Goal: Task Accomplishment & Management: Complete application form

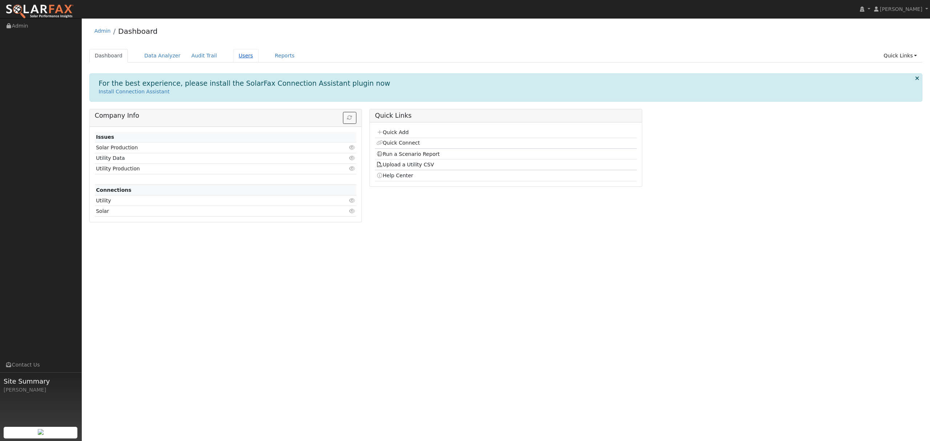
click at [235, 56] on link "Users" at bounding box center [245, 55] width 25 height 13
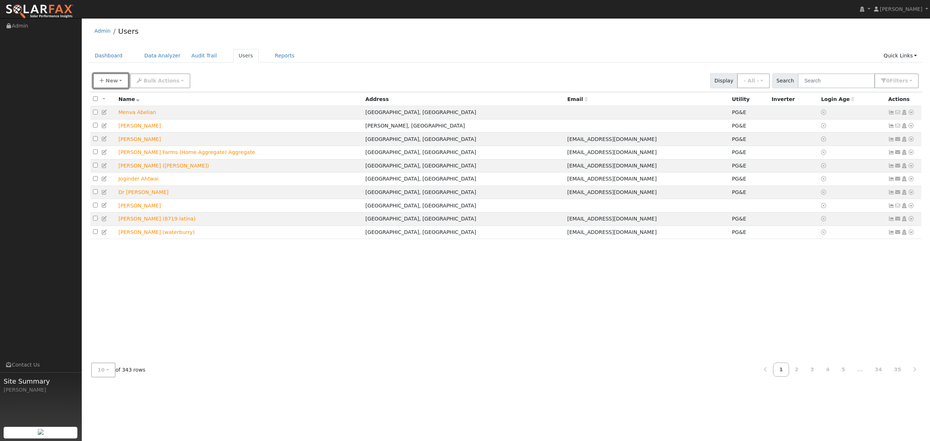
click at [108, 84] on span "New" at bounding box center [111, 81] width 12 height 6
click at [121, 112] on link "Quick Add" at bounding box center [123, 112] width 60 height 10
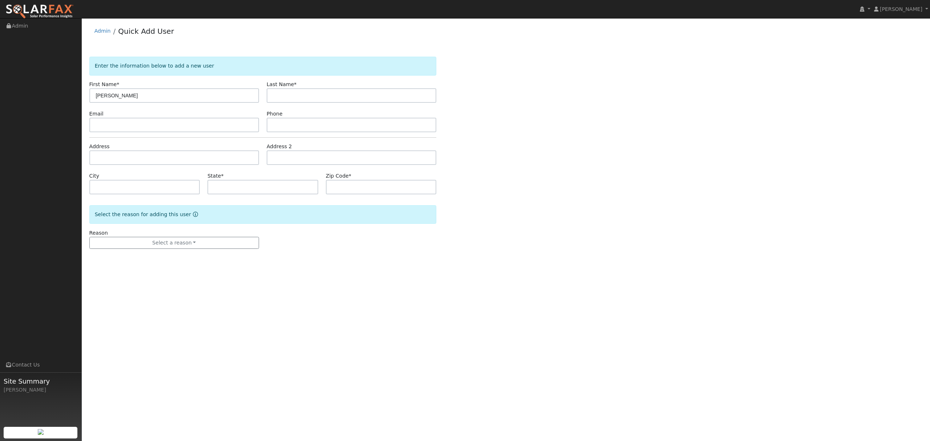
type input "Bryan"
click at [297, 97] on input "text" at bounding box center [352, 95] width 170 height 15
type input "Elhardt"
drag, startPoint x: 154, startPoint y: 167, endPoint x: 151, endPoint y: 160, distance: 7.8
click at [153, 165] on form "Enter the information below to add a new user First Name * Bryan Last Name * El…" at bounding box center [262, 160] width 347 height 207
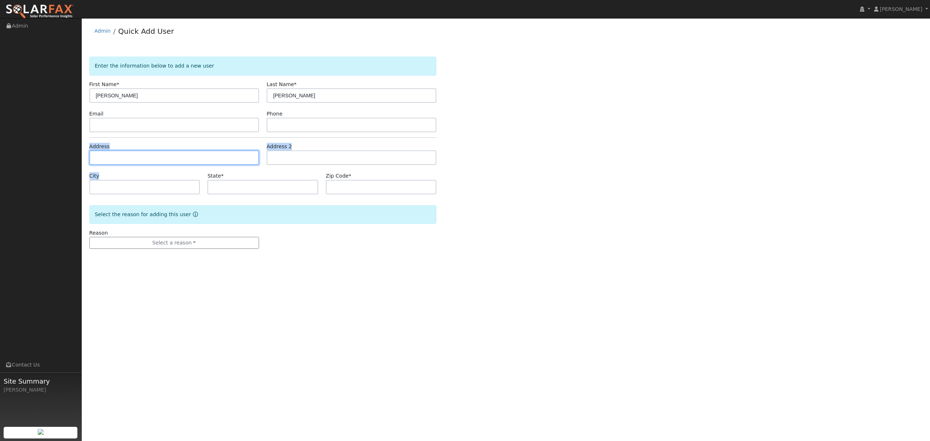
click at [151, 160] on input "text" at bounding box center [174, 157] width 170 height 15
type input "2020 Bidwell Avenue"
type input "Chico"
type input "CA"
type input "95926"
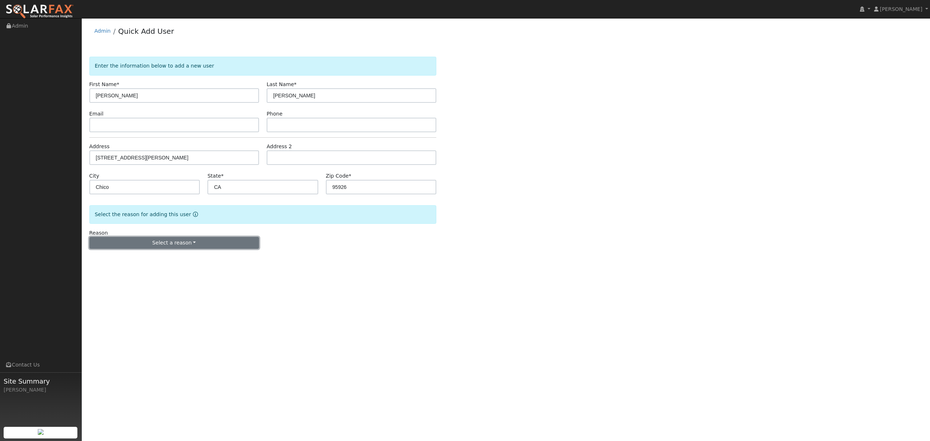
click at [182, 241] on button "Select a reason" at bounding box center [174, 243] width 170 height 12
click at [124, 260] on link "New lead" at bounding box center [130, 258] width 80 height 10
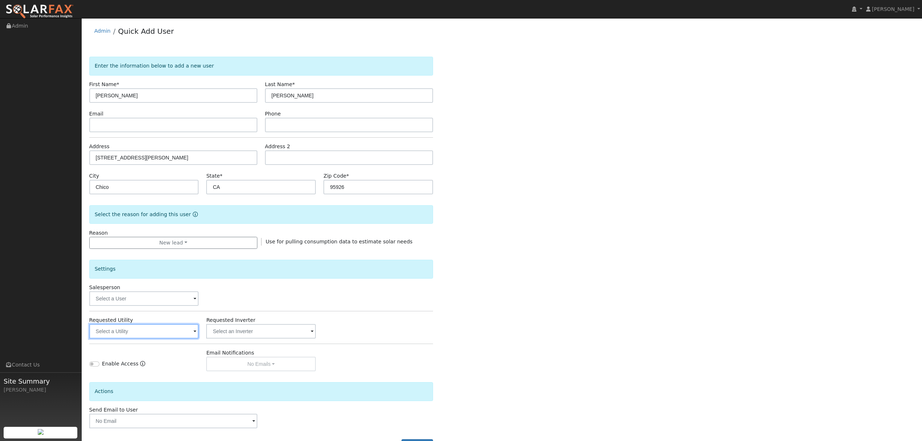
click at [153, 332] on input "text" at bounding box center [144, 331] width 110 height 15
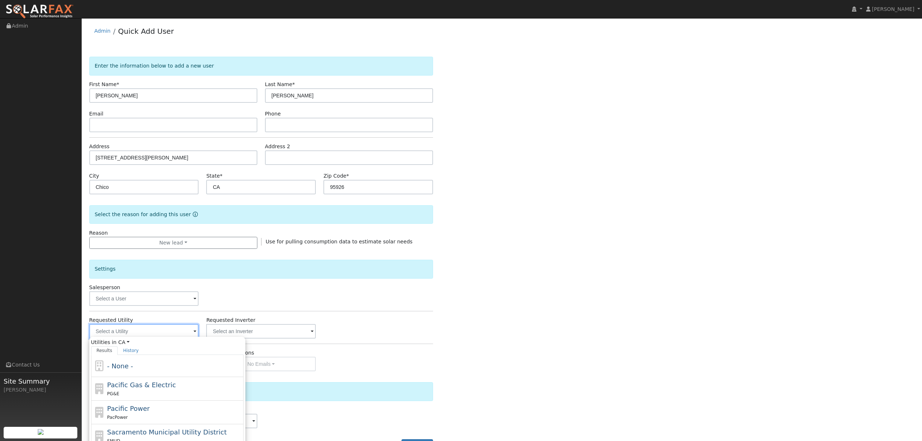
click at [182, 329] on input "text" at bounding box center [144, 331] width 110 height 15
click at [126, 389] on span "Pacific Gas & Electric" at bounding box center [141, 385] width 69 height 8
type input "Pacific Gas & Electric"
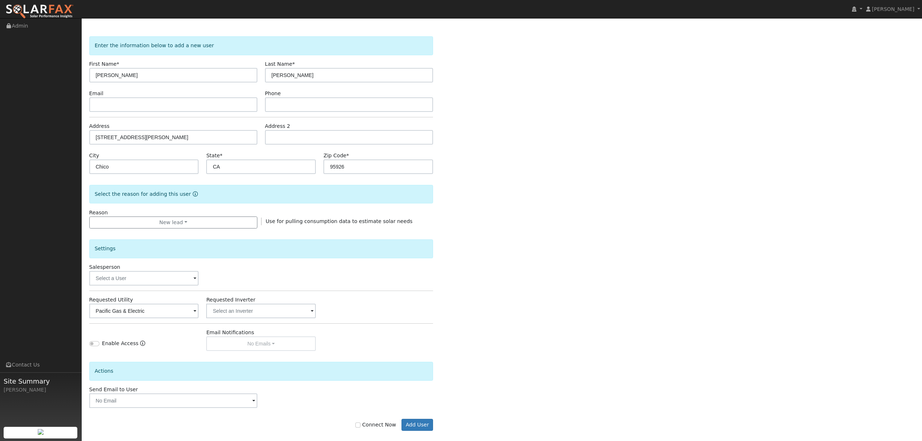
scroll to position [29, 0]
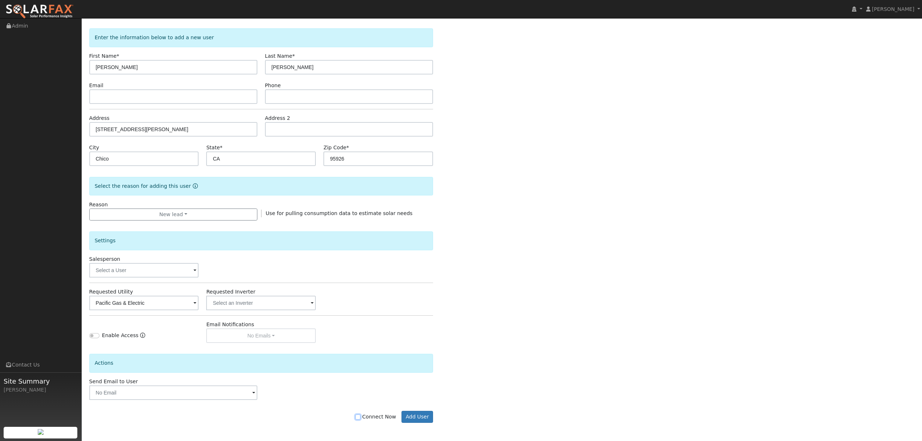
click at [361, 417] on input "Connect Now" at bounding box center [358, 416] width 5 height 5
checkbox input "true"
click at [423, 413] on button "Add User" at bounding box center [418, 417] width 32 height 12
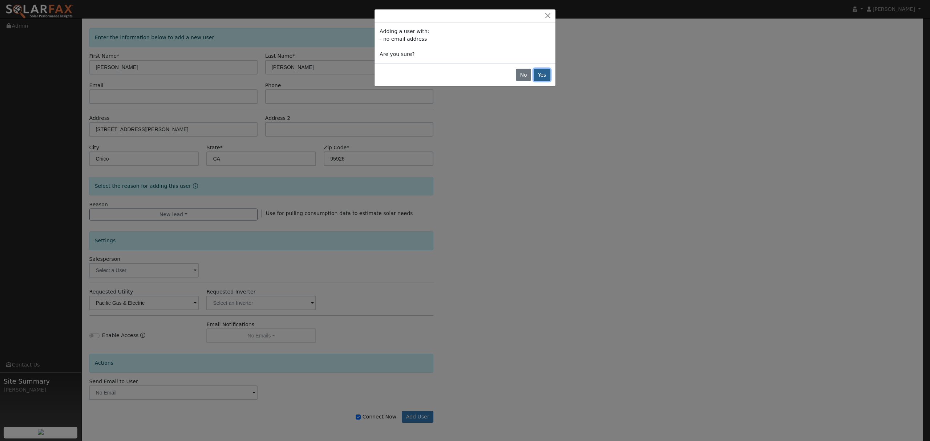
click at [544, 79] on button "Yes" at bounding box center [541, 75] width 17 height 12
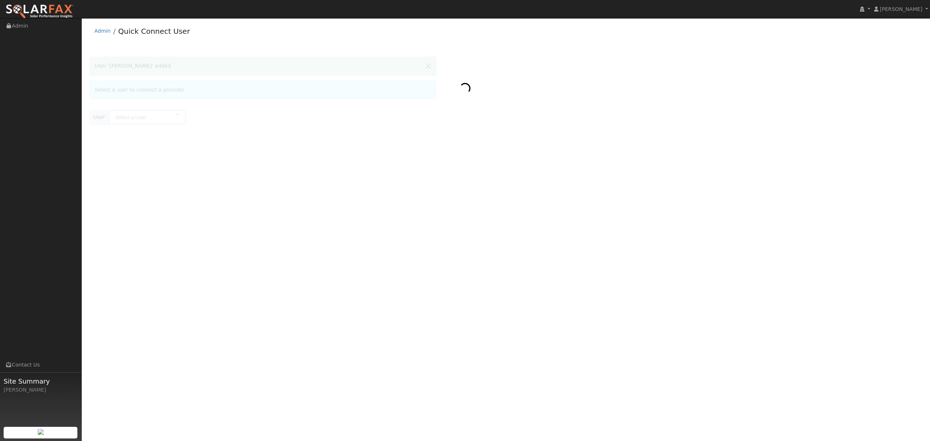
type input "[PERSON_NAME]"
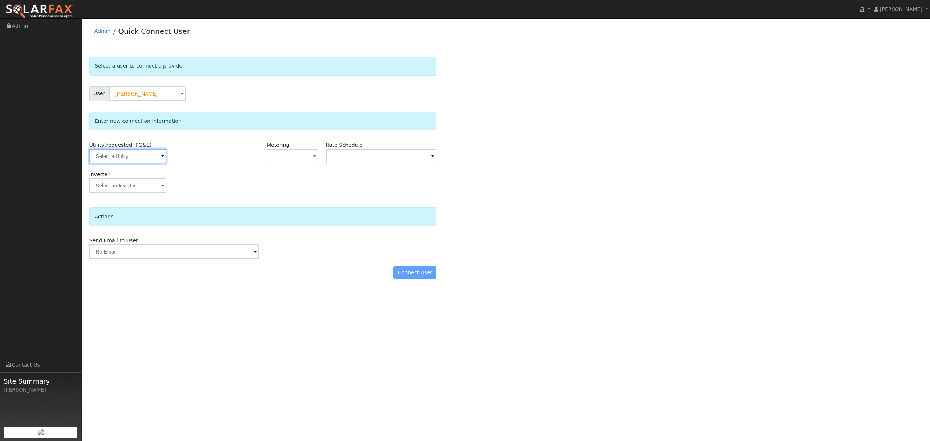
click at [141, 157] on input "text" at bounding box center [127, 156] width 77 height 15
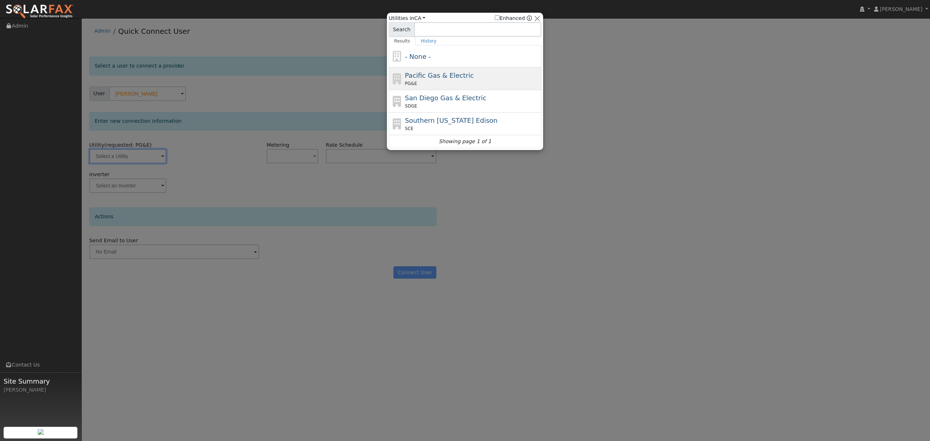
click at [439, 84] on div "PG&E" at bounding box center [472, 83] width 135 height 7
type input "PG&E"
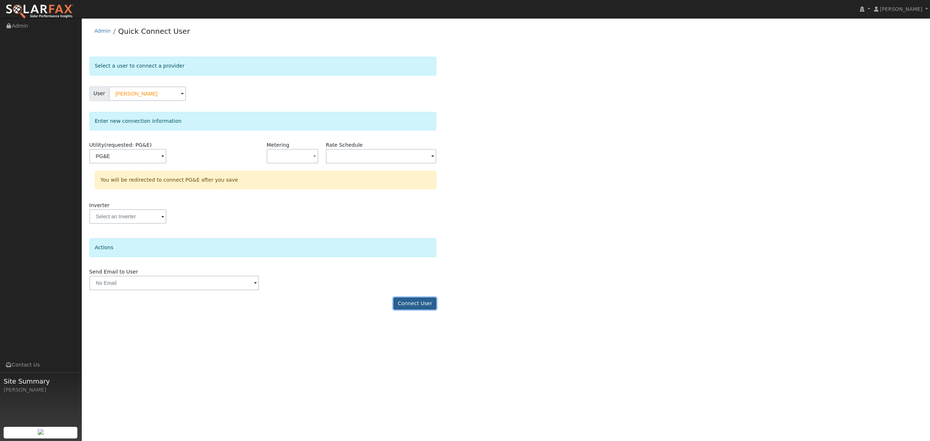
click at [414, 304] on button "Connect User" at bounding box center [414, 303] width 43 height 12
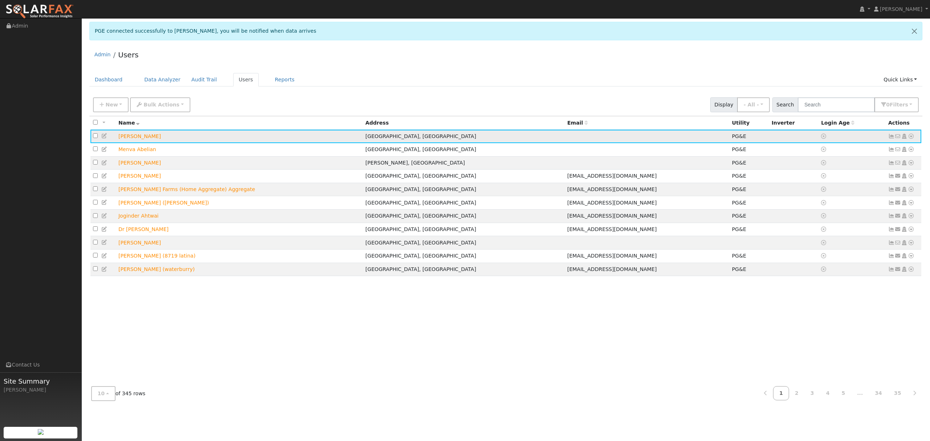
click at [910, 138] on icon at bounding box center [911, 136] width 7 height 5
click at [897, 151] on link "Data Analyzer" at bounding box center [886, 149] width 53 height 10
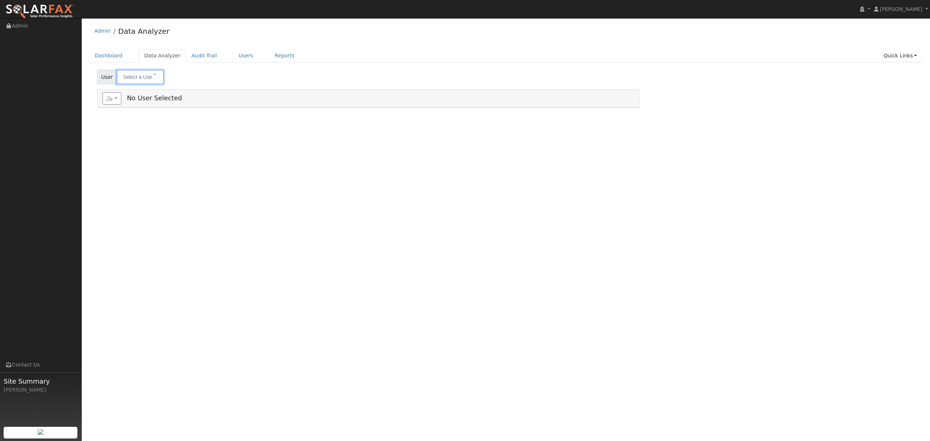
type input "[PERSON_NAME]"
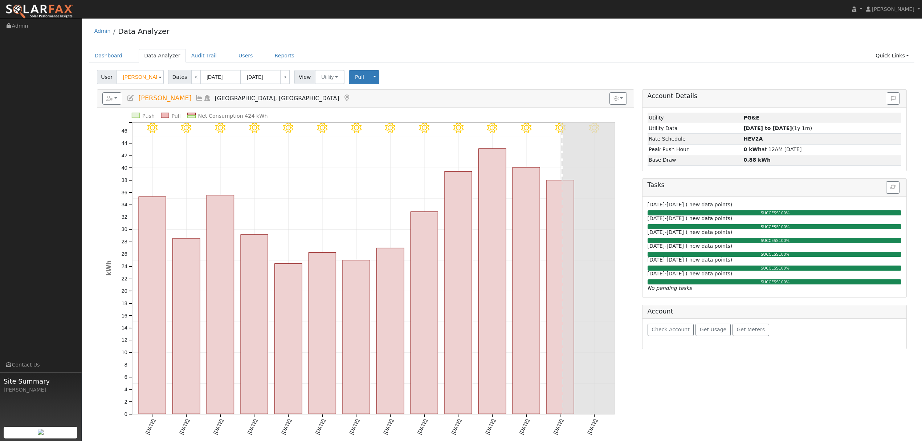
click at [195, 98] on icon at bounding box center [199, 98] width 8 height 7
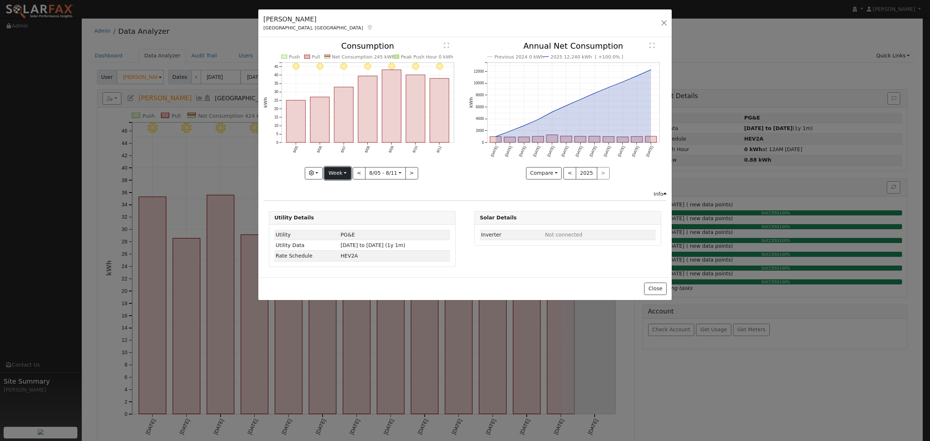
click at [336, 171] on button "Week" at bounding box center [337, 173] width 27 height 12
click at [346, 220] on link "Year" at bounding box center [350, 219] width 50 height 10
type input "[DATE]"
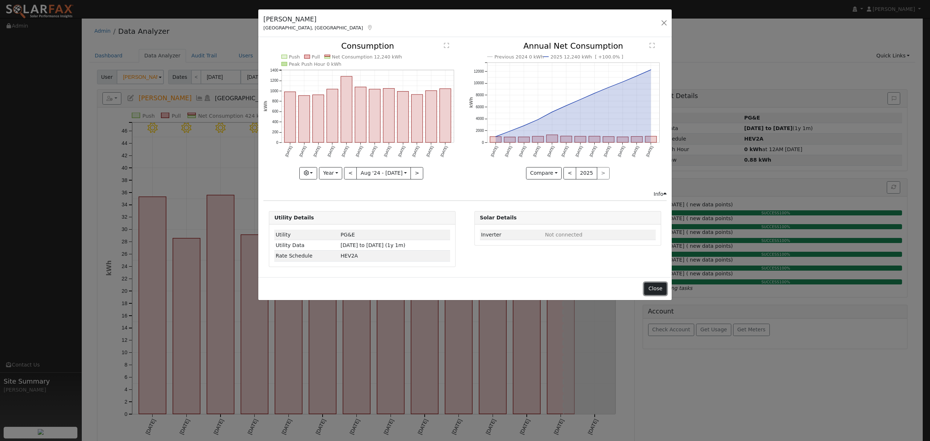
click at [655, 291] on button "Close" at bounding box center [655, 289] width 22 height 12
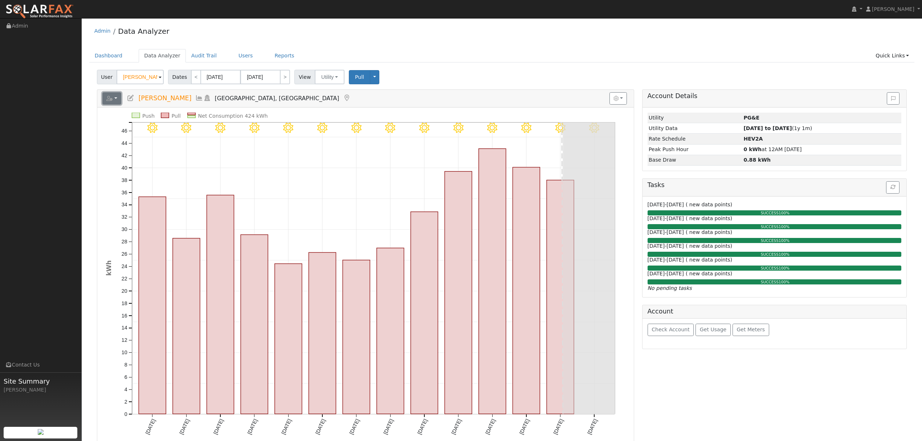
click at [113, 97] on icon "button" at bounding box center [109, 98] width 7 height 5
click at [0, 0] on link "Export to CSV" at bounding box center [0, 0] width 0 height 0
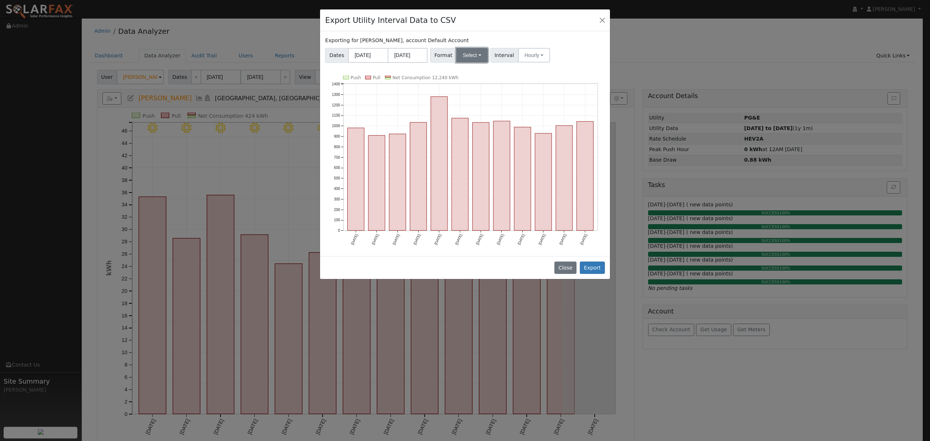
click at [463, 54] on button "Select" at bounding box center [472, 55] width 32 height 15
click at [472, 149] on link "Solargraf" at bounding box center [481, 148] width 52 height 10
click at [594, 269] on button "Export" at bounding box center [592, 267] width 25 height 12
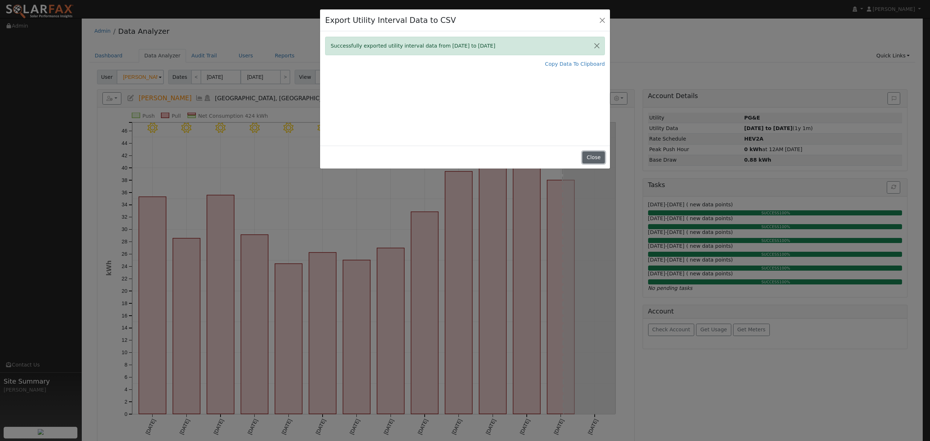
click at [596, 159] on button "Close" at bounding box center [593, 157] width 22 height 12
